Goal: Navigation & Orientation: Go to known website

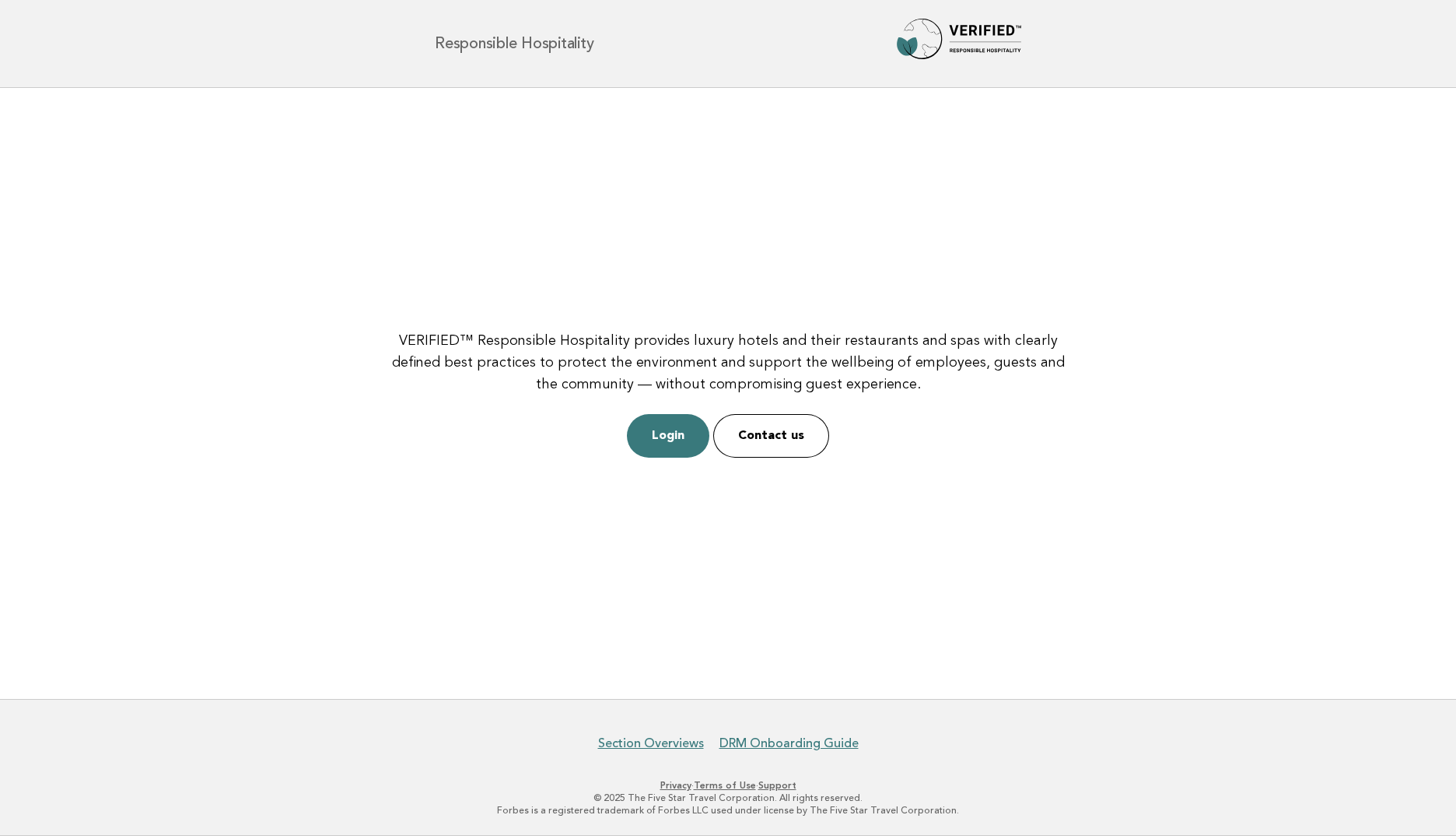
click at [922, 539] on main "VERIFIED™ Responsible Hospitality provides luxury hotels and their restaurants …" at bounding box center [728, 394] width 1456 height 611
click at [690, 443] on link "Login" at bounding box center [668, 435] width 82 height 43
click at [892, 207] on main "VERIFIED™ Responsible Hospitality provides luxury hotels and their restaurants …" at bounding box center [728, 394] width 1456 height 611
